Goal: Transaction & Acquisition: Subscribe to service/newsletter

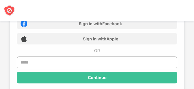
scroll to position [60, 0]
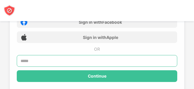
click at [88, 63] on input "text" at bounding box center [97, 61] width 160 height 12
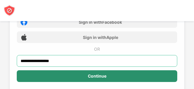
type input "**********"
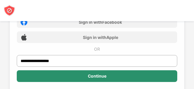
click at [97, 79] on div "Continue" at bounding box center [97, 76] width 160 height 12
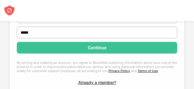
scroll to position [91, 0]
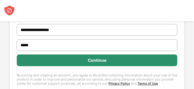
type input "*****"
click at [120, 65] on div "Continue" at bounding box center [97, 61] width 160 height 12
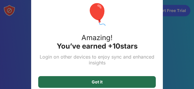
click at [117, 81] on div "Got it" at bounding box center [96, 82] width 117 height 12
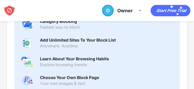
scroll to position [582, 0]
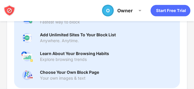
click at [170, 11] on icon "Start Free Trial" at bounding box center [169, 11] width 1 height 2
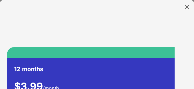
scroll to position [348, 0]
click at [185, 7] on img at bounding box center [187, 7] width 6 height 6
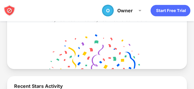
click at [6, 9] on img at bounding box center [10, 11] width 12 height 12
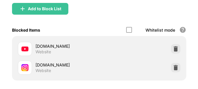
scroll to position [72, 0]
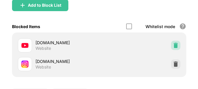
click at [173, 48] on img at bounding box center [176, 46] width 6 height 6
